Goal: Information Seeking & Learning: Learn about a topic

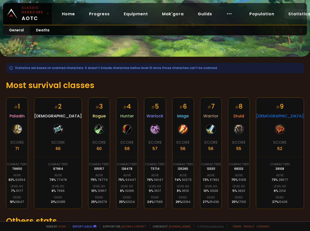
scroll to position [74, 0]
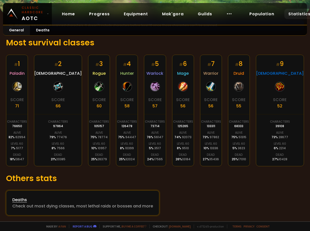
click at [23, 199] on div "Deaths" at bounding box center [82, 200] width 140 height 6
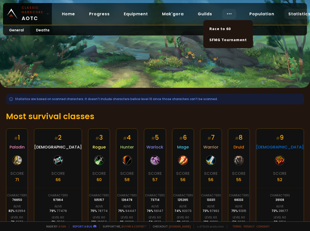
click at [227, 13] on icon at bounding box center [229, 14] width 6 height 6
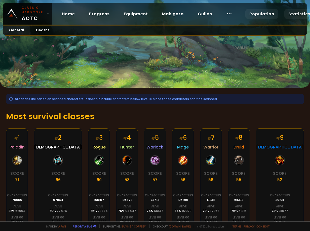
click at [267, 13] on link "Population" at bounding box center [261, 14] width 33 height 10
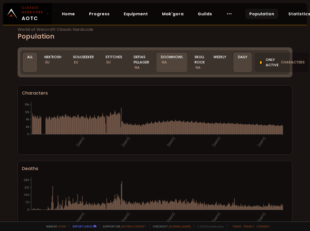
click at [176, 57] on div "Doomhowl NA" at bounding box center [171, 62] width 31 height 19
click at [10, 104] on div "World of Warcraft Classic Hardcode Population Realm All All Nek'Rosh EU Soulsee…" at bounding box center [155, 111] width 310 height 222
click at [173, 58] on div "Doomhowl NA" at bounding box center [171, 62] width 31 height 19
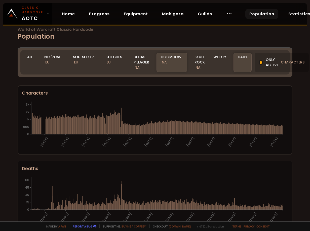
click at [172, 59] on div "Doomhowl NA" at bounding box center [171, 62] width 31 height 19
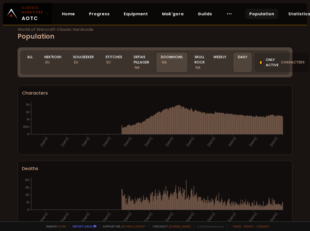
click at [10, 101] on div "World of Warcraft Classic Hardcode Population Realm Doomhowl All Nek'Rosh EU So…" at bounding box center [155, 111] width 310 height 222
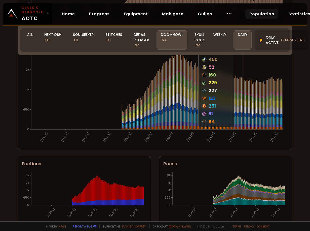
scroll to position [231, 0]
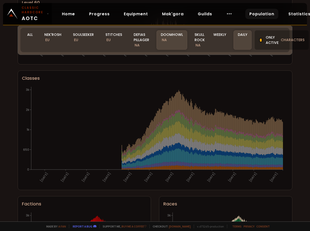
click at [259, 42] on div at bounding box center [261, 40] width 4 height 5
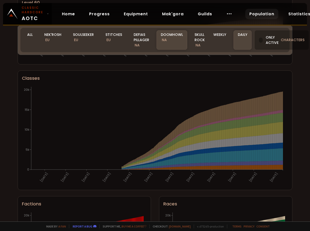
click at [259, 40] on div at bounding box center [261, 40] width 4 height 5
